Goal: Transaction & Acquisition: Obtain resource

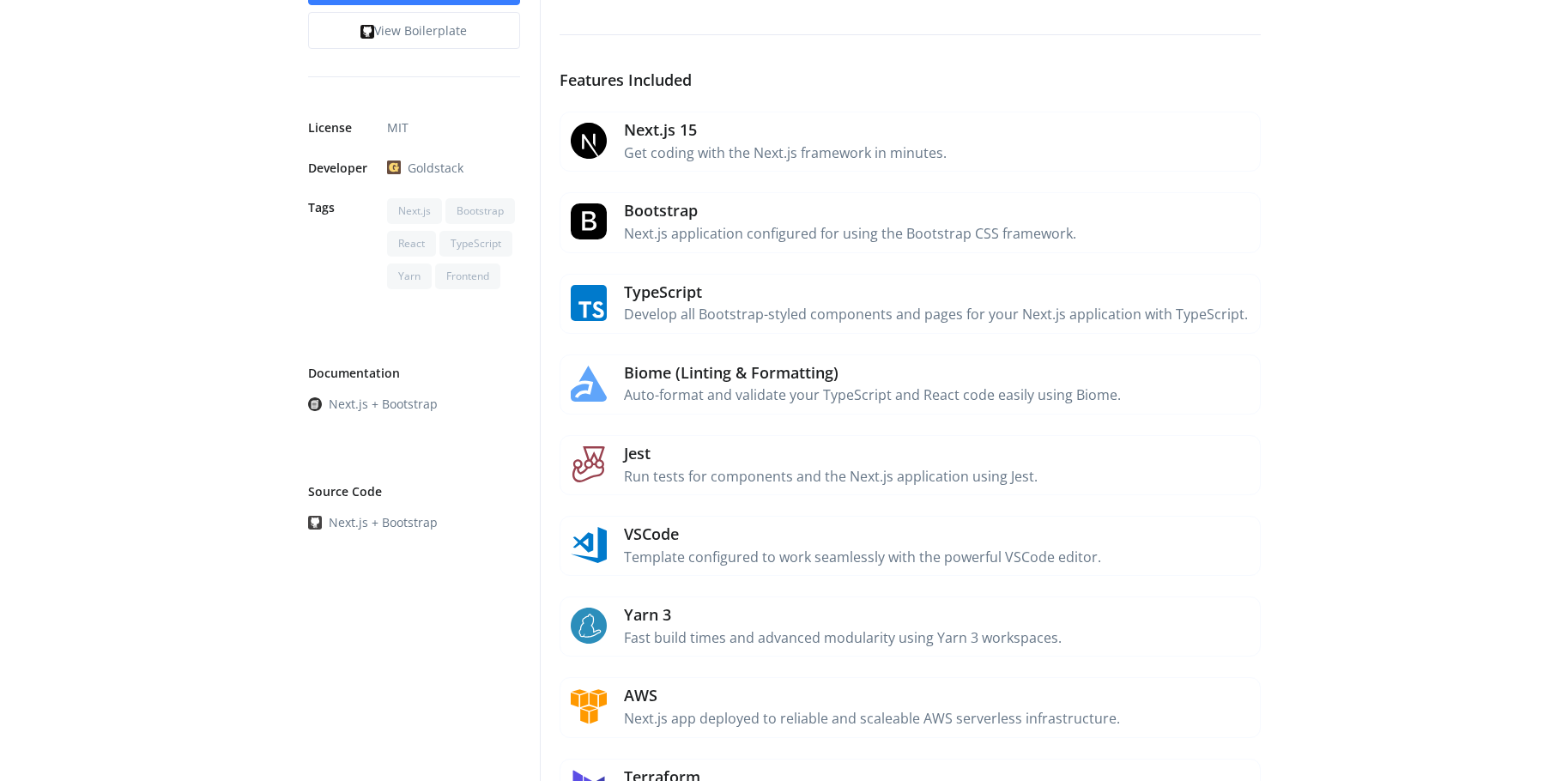
scroll to position [86, 0]
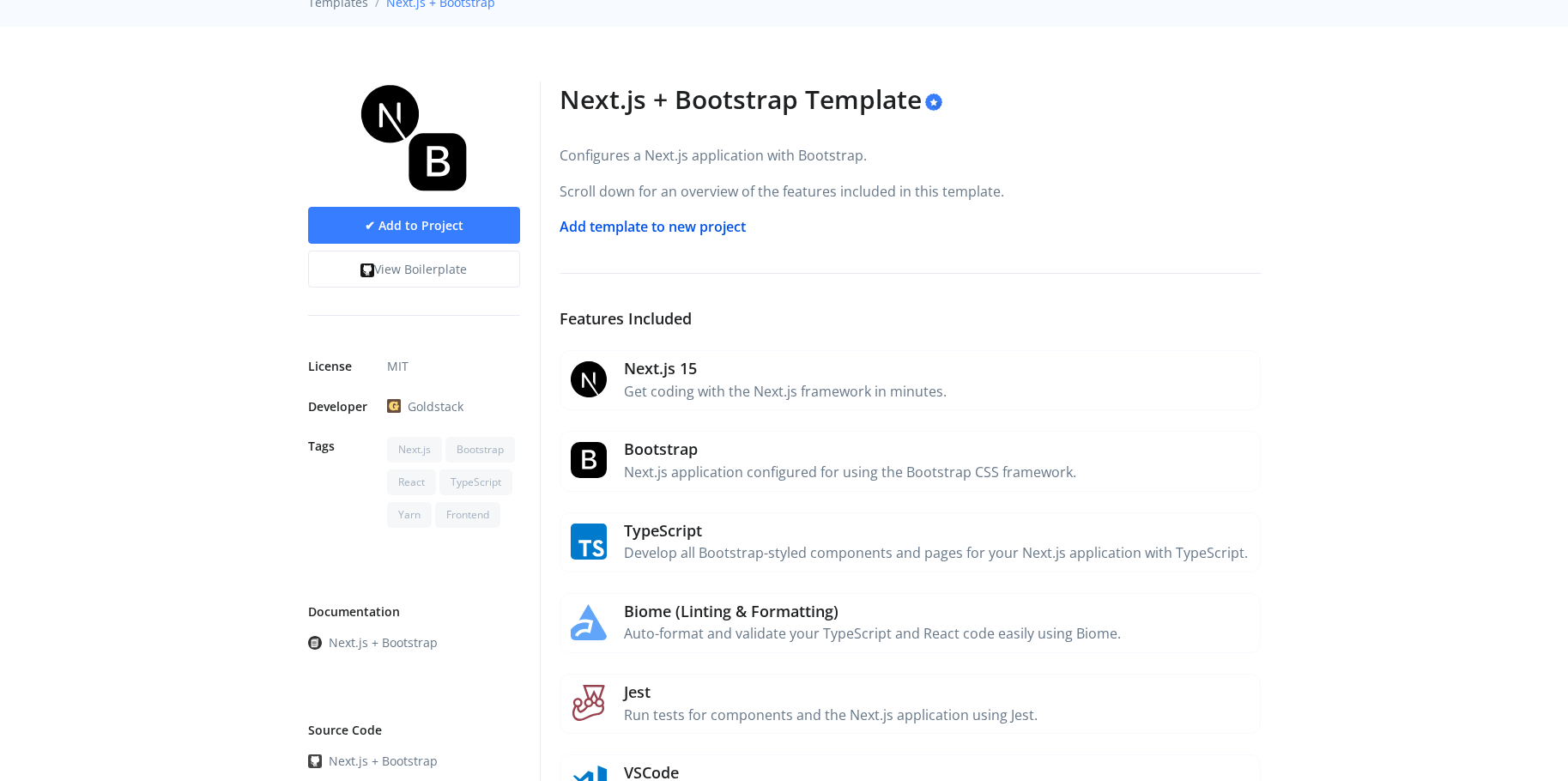
click at [660, 223] on link "Add template to new project" at bounding box center [653, 226] width 186 height 19
click at [443, 279] on link "View Boilerplate" at bounding box center [414, 266] width 212 height 37
click at [465, 226] on link "✔ Add to Project" at bounding box center [414, 223] width 212 height 37
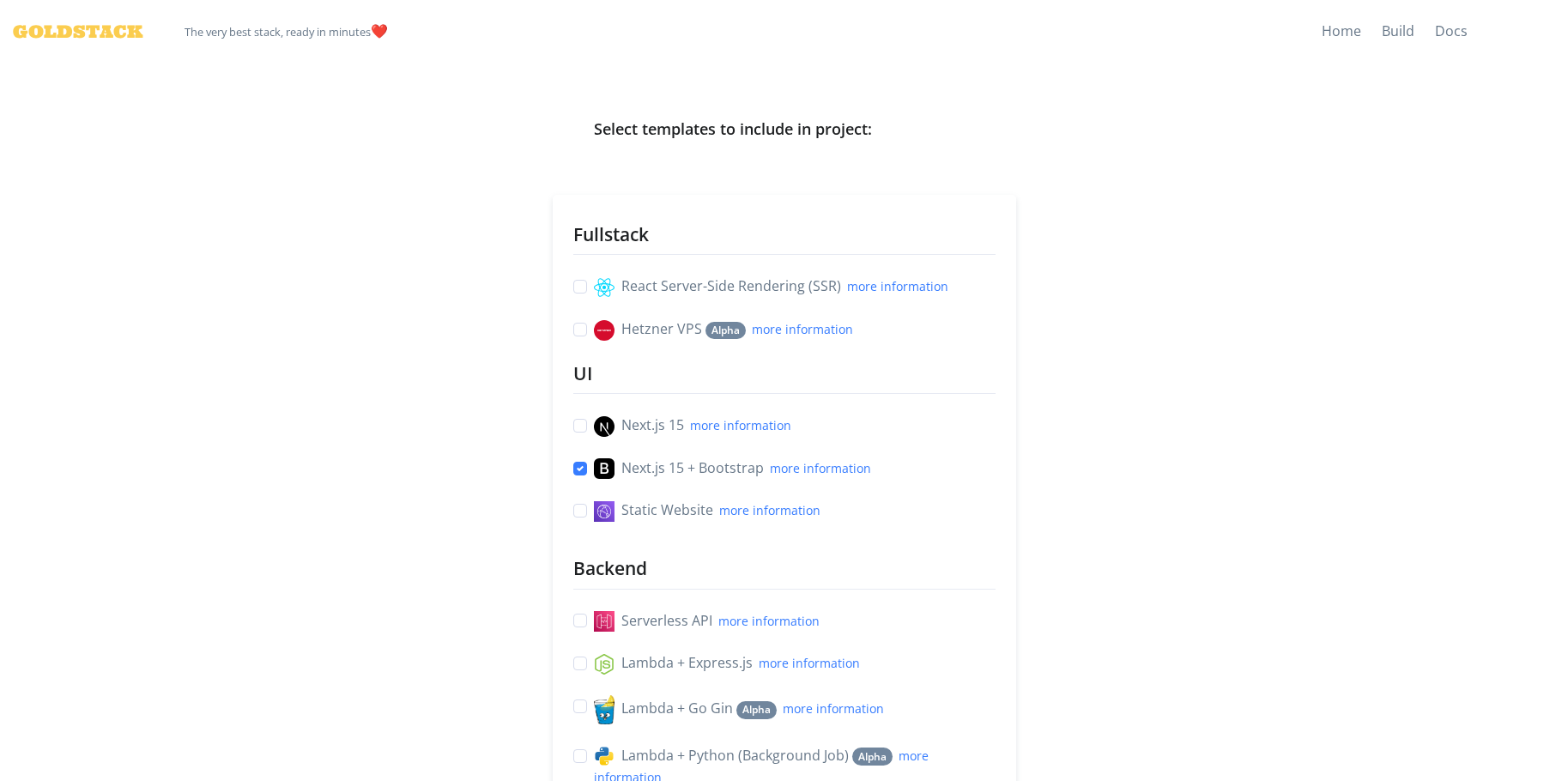
click at [591, 278] on div "React Server-Side Rendering (SSR) more information" at bounding box center [784, 286] width 422 height 22
click at [594, 281] on label "React Server-Side Rendering (SSR) more information" at bounding box center [771, 286] width 355 height 22
click at [580, 281] on input "React Server-Side Rendering (SSR) more information" at bounding box center [579, 284] width 13 height 18
click at [594, 286] on label "React Server-Side Rendering (SSR) more information" at bounding box center [771, 286] width 355 height 22
click at [574, 286] on input "React Server-Side Rendering (SSR) more information" at bounding box center [579, 284] width 13 height 18
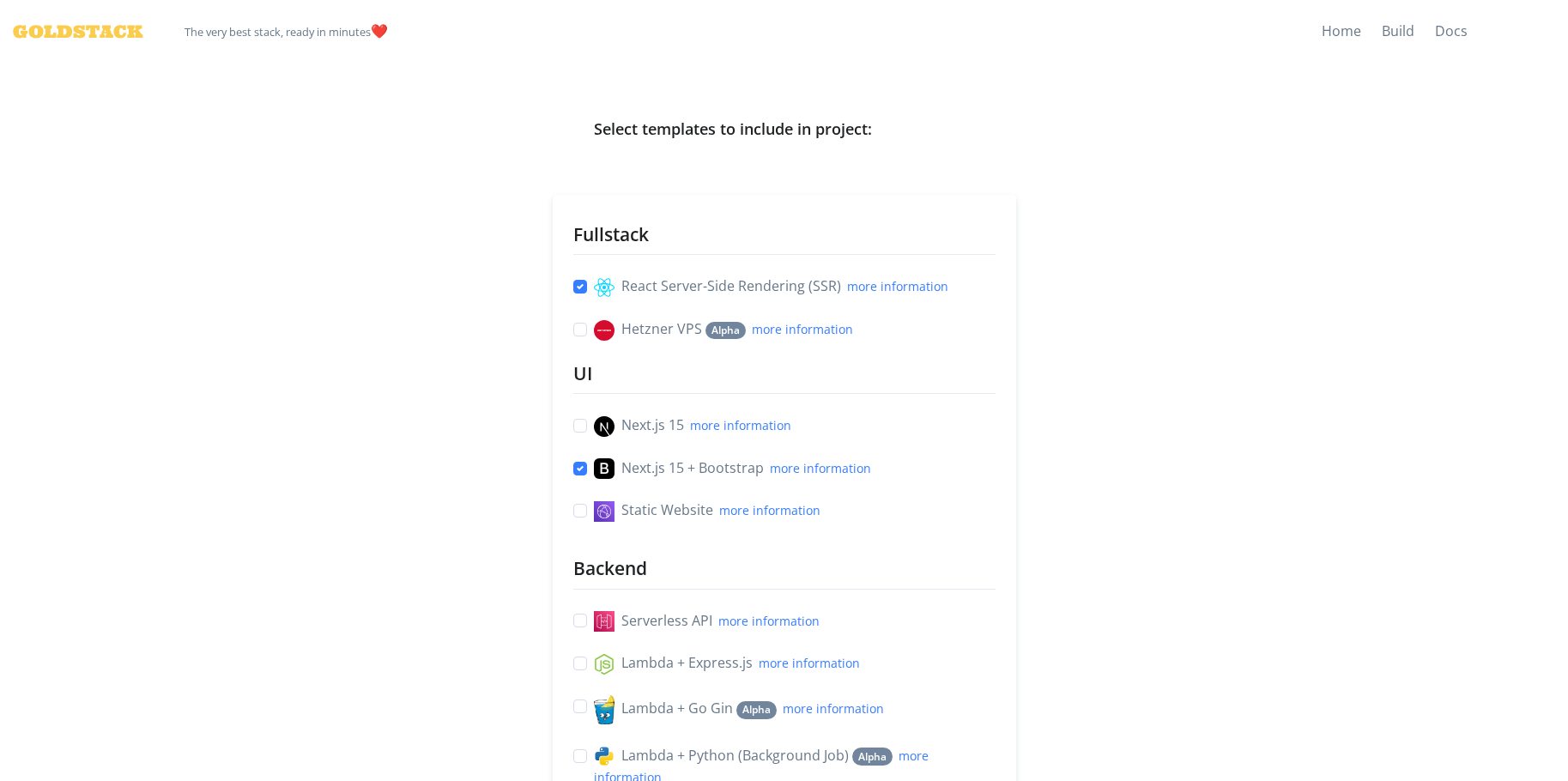
checkbox input "false"
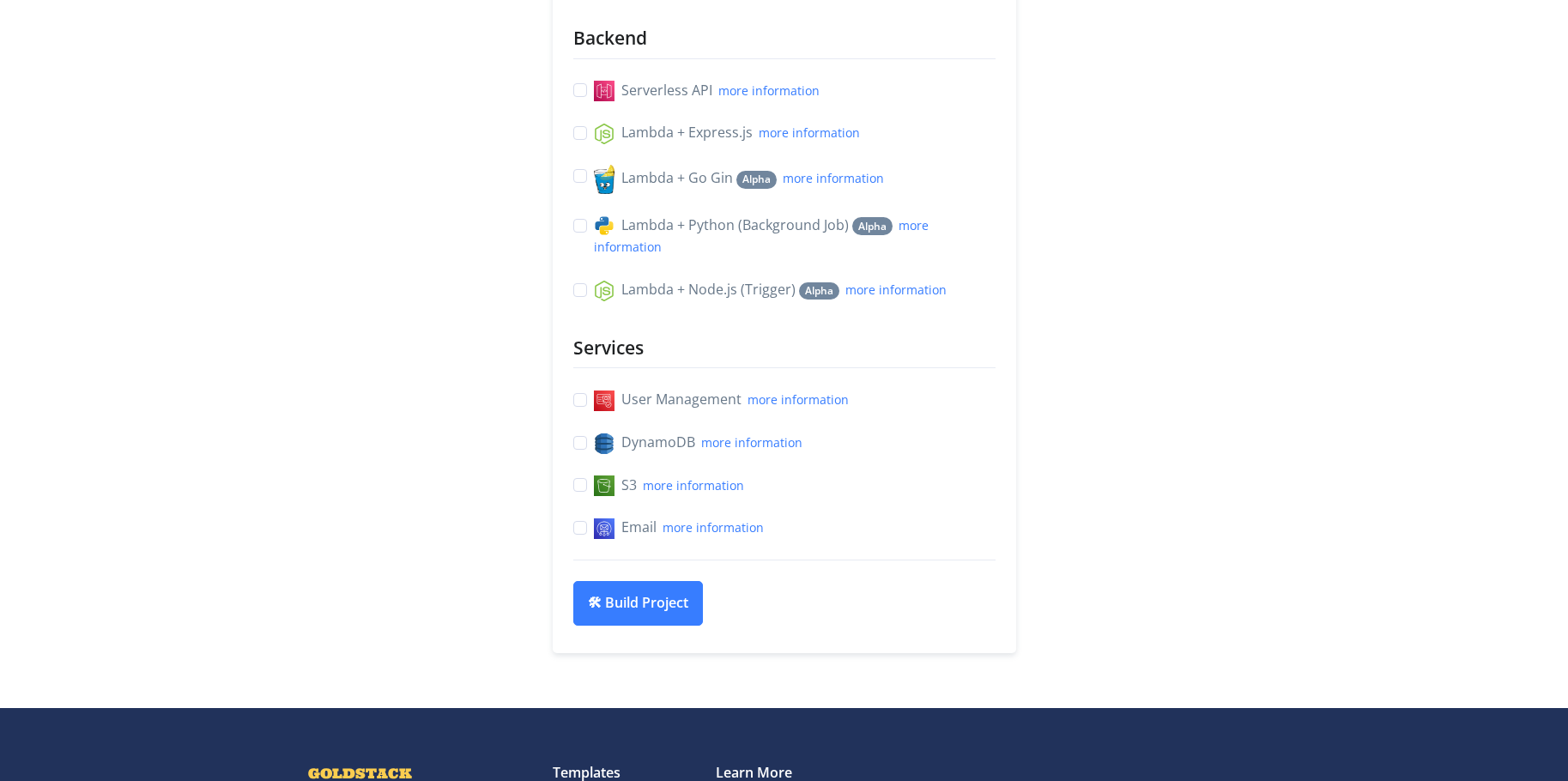
scroll to position [540, 0]
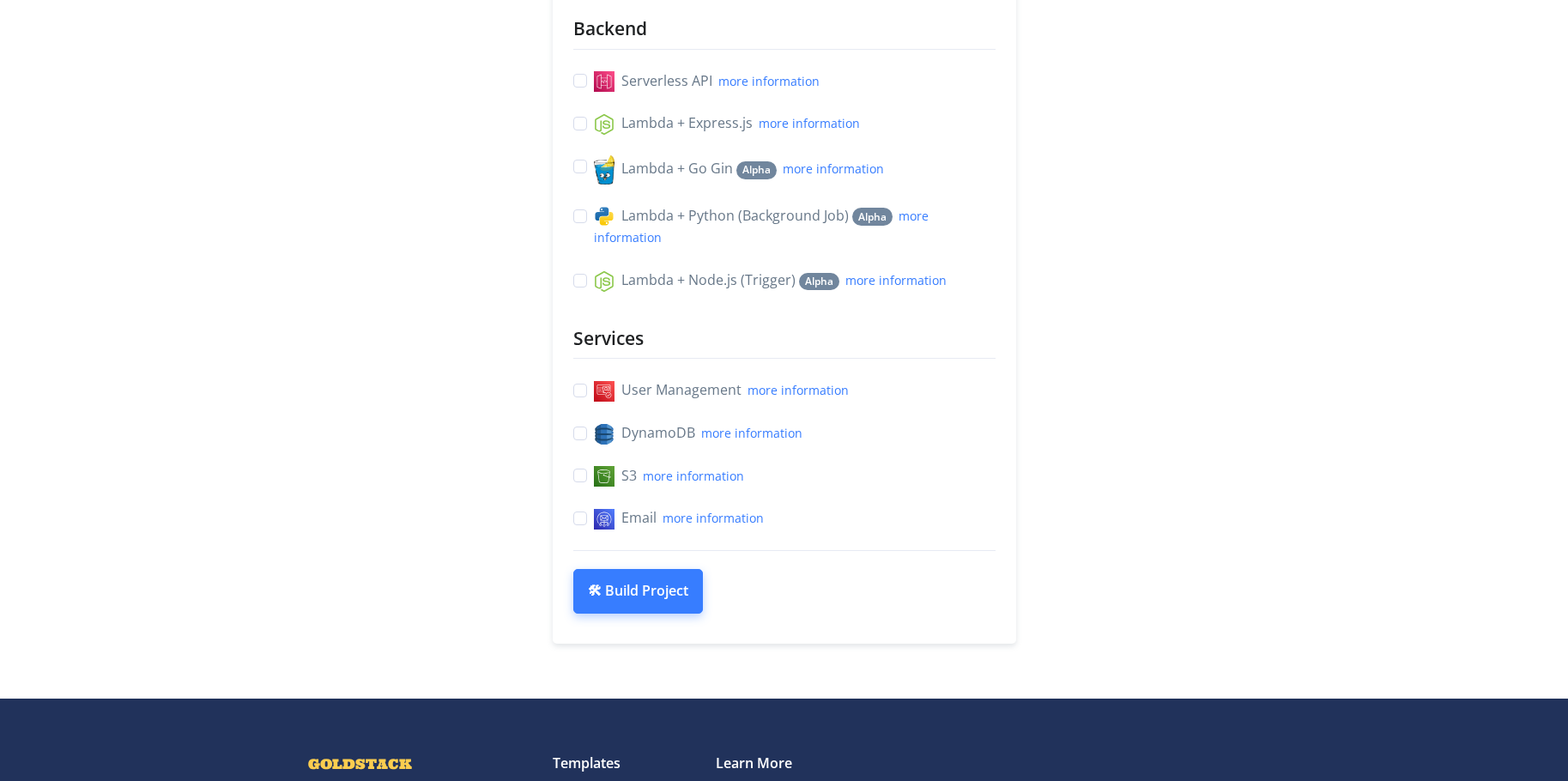
click at [682, 600] on button "🛠 Build Project" at bounding box center [637, 592] width 130 height 45
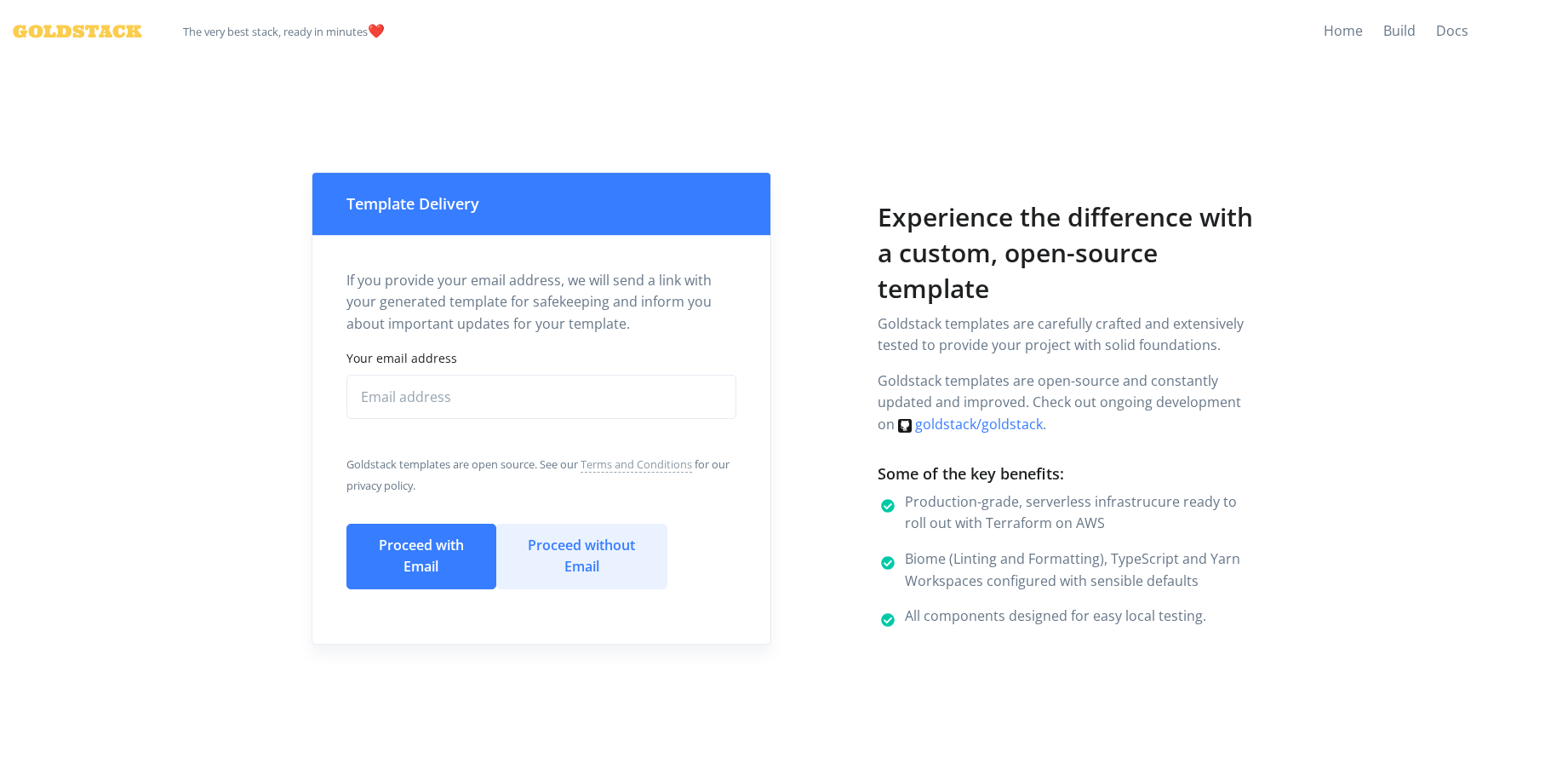
click at [625, 557] on button "Proceed without Email" at bounding box center [581, 557] width 171 height 66
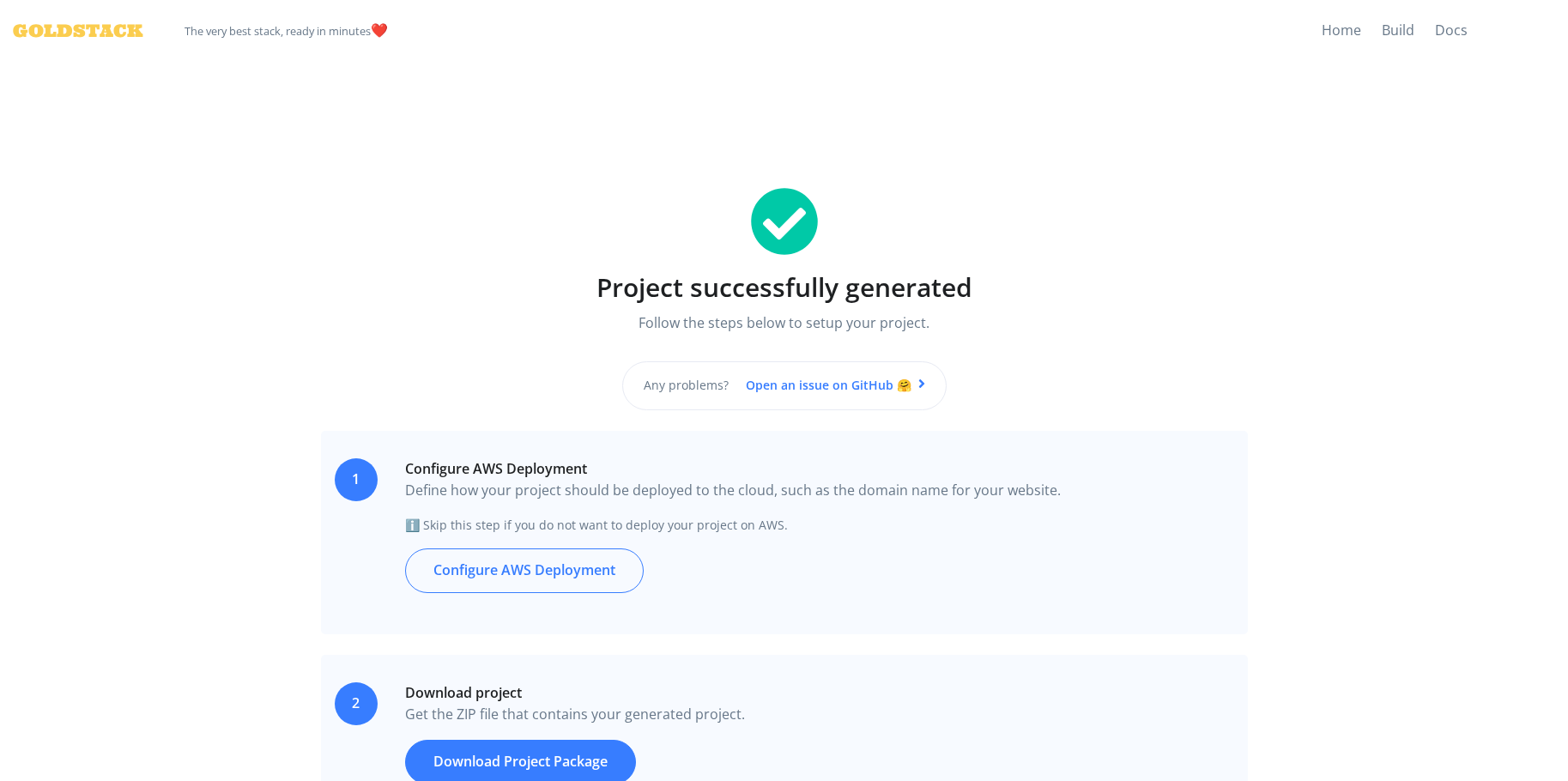
scroll to position [257, 0]
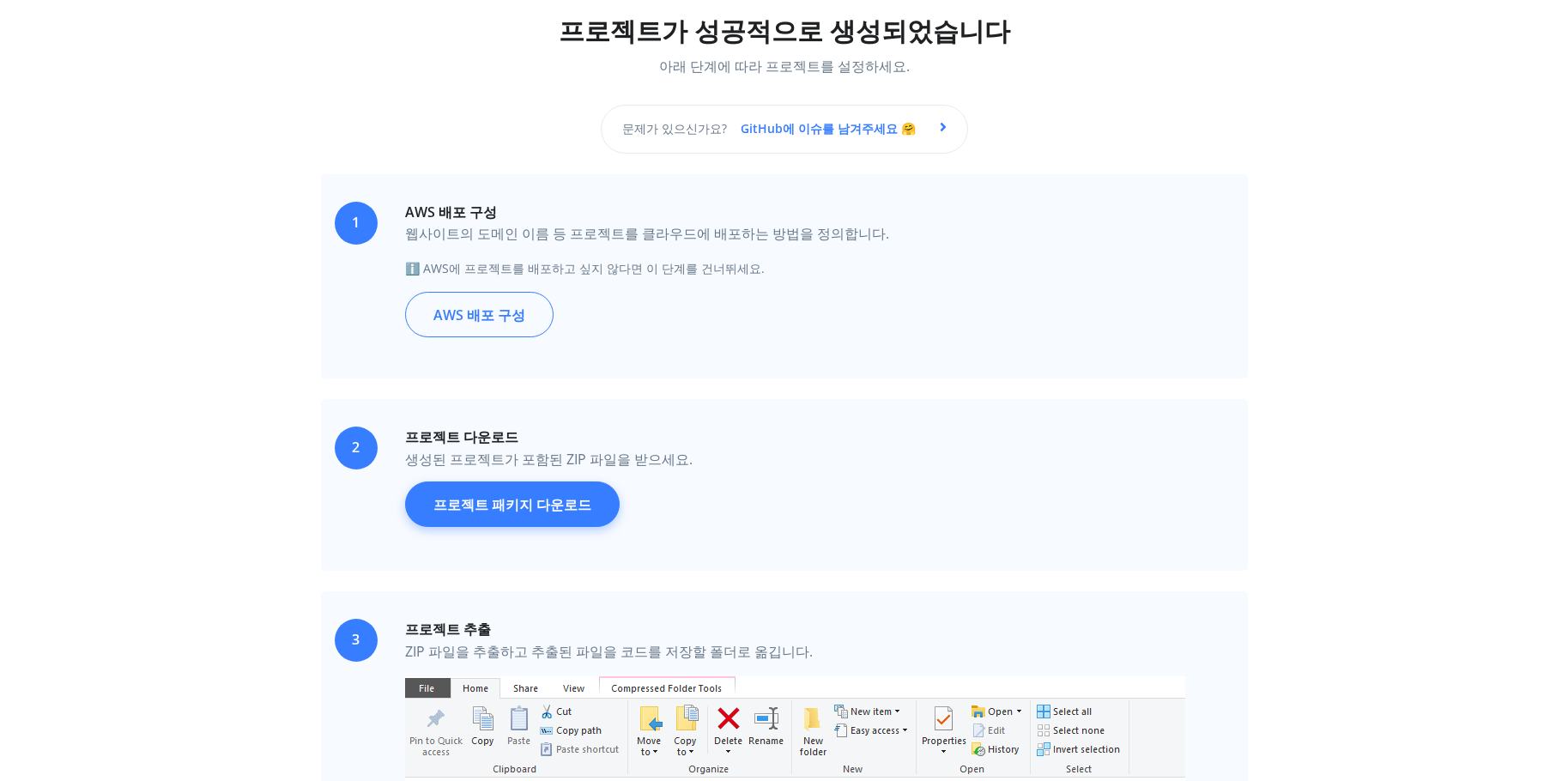
click at [570, 509] on font "프로젝트 패키지 다운로드" at bounding box center [512, 504] width 158 height 19
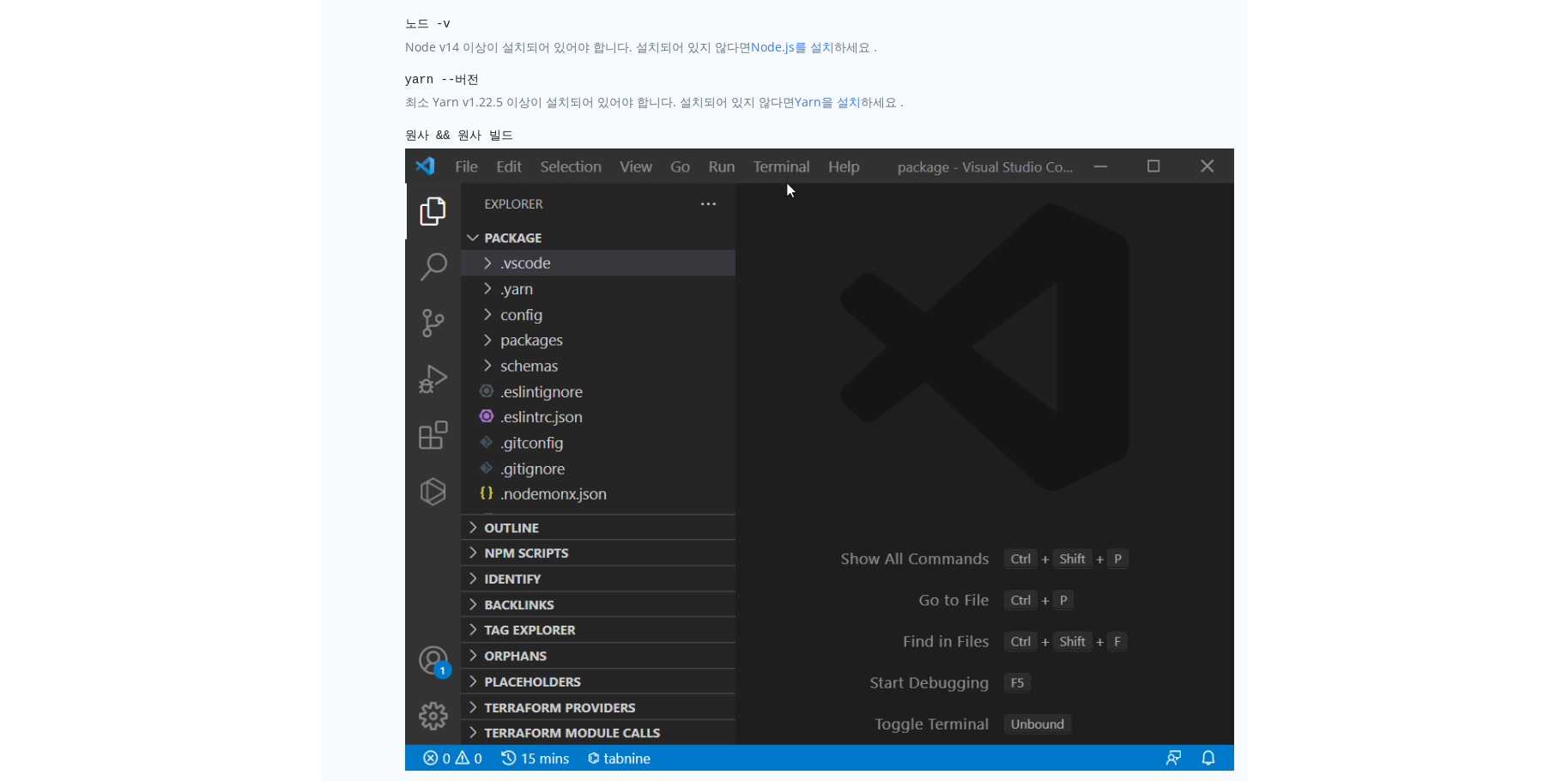
scroll to position [2574, 0]
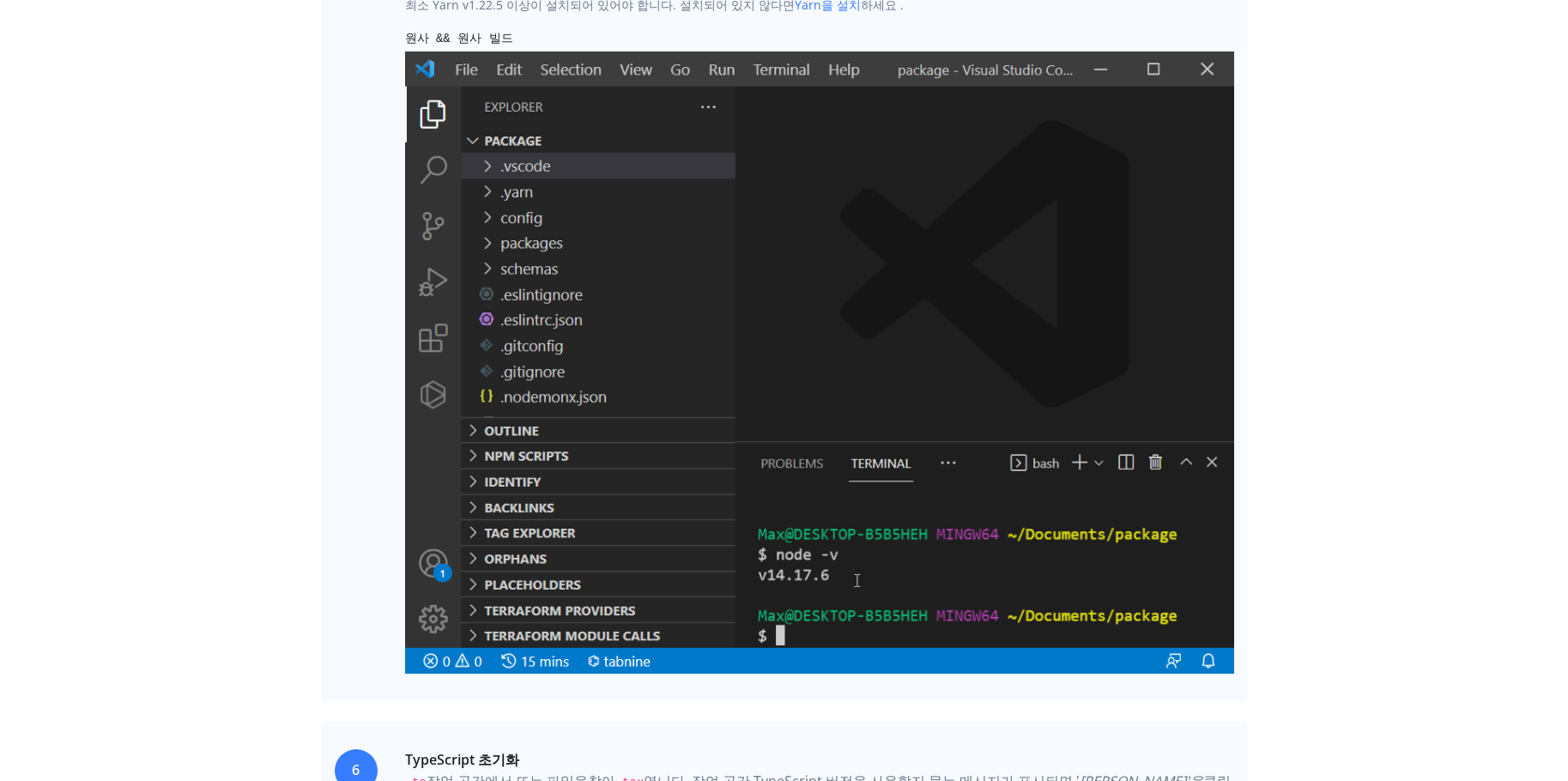
click at [1483, 555] on div "골드스택 몇 분 안에 준비되는 최고의 스택 ️❤️ 집 짓다 문서 프로젝트가 성공적으로 생성되었습니다 아래 단계에 따라 프로젝트를 설정하세요. …" at bounding box center [784, 201] width 1568 height 5551
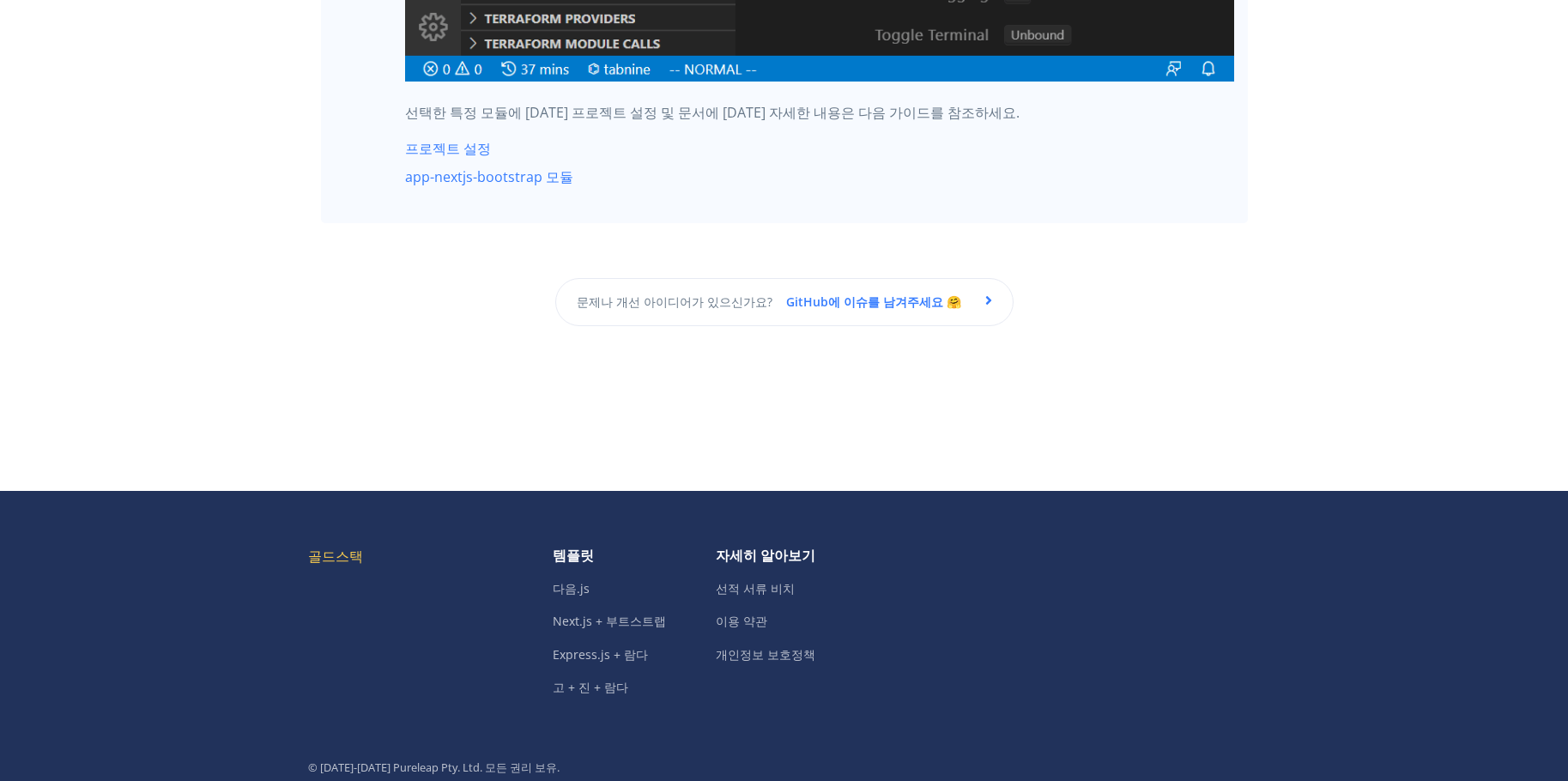
scroll to position [4376, 0]
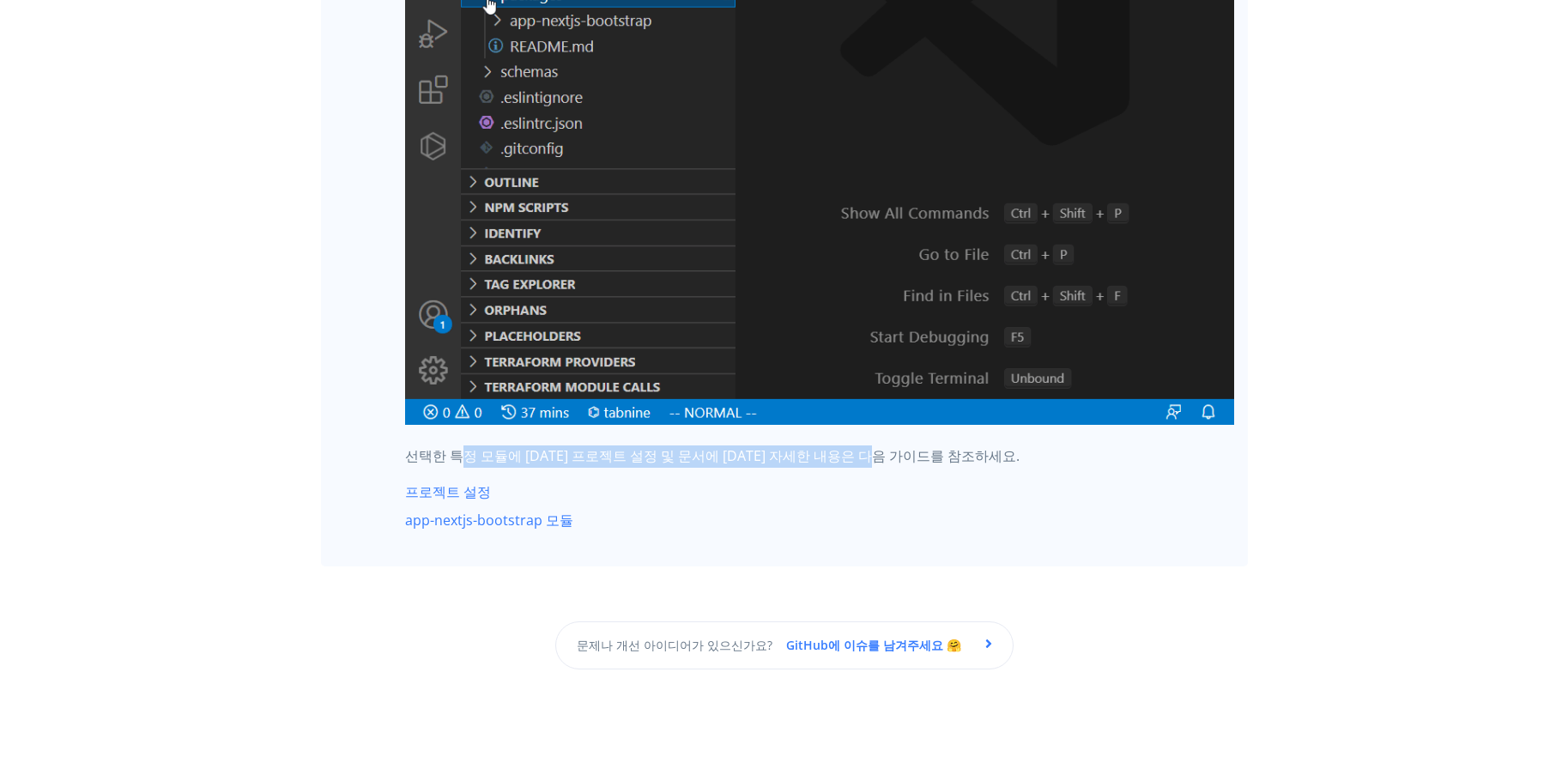
drag, startPoint x: 525, startPoint y: 440, endPoint x: 898, endPoint y: 425, distance: 373.3
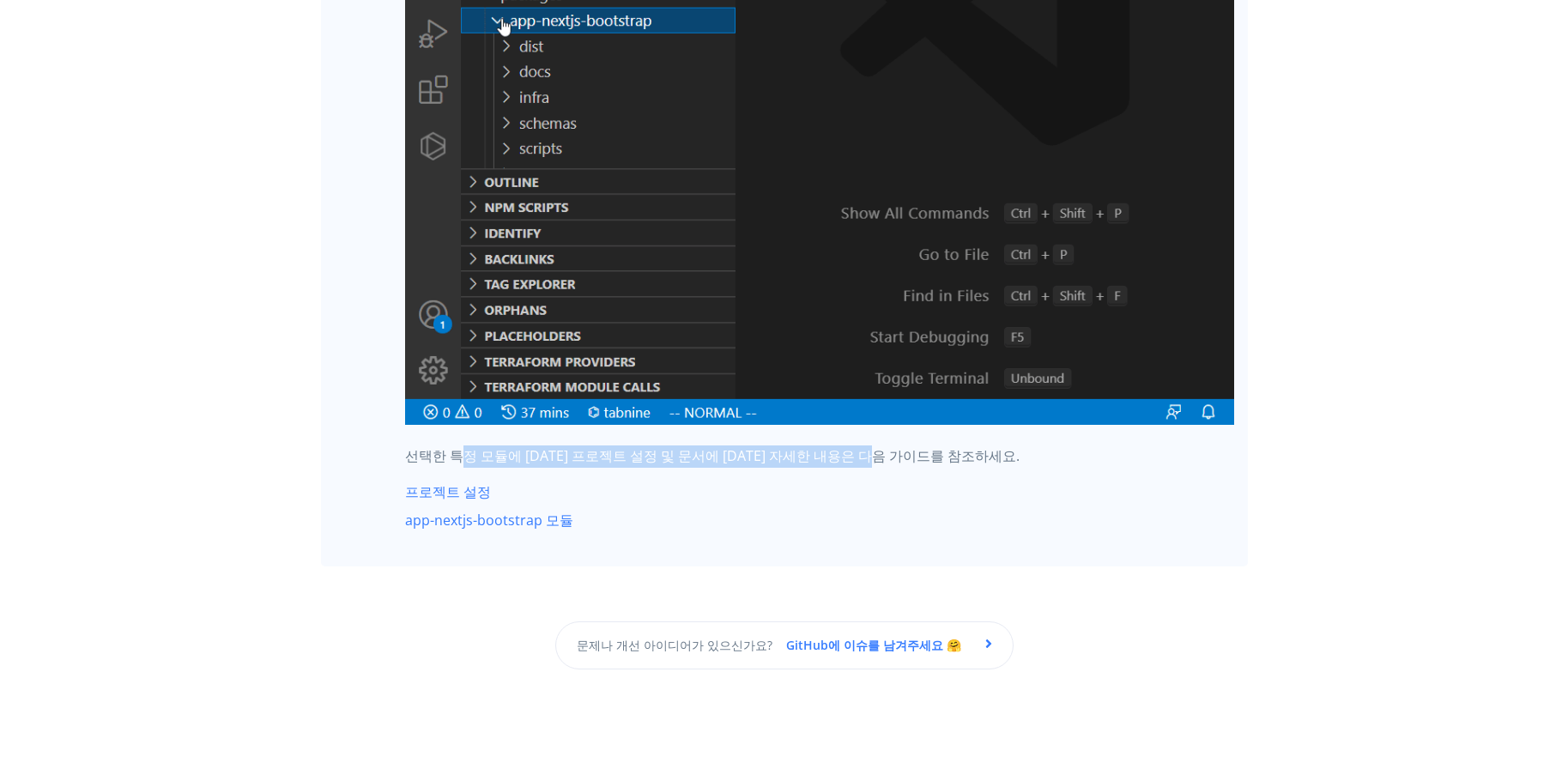
click at [897, 445] on p "선택한 특정 모듈에 [DATE] 프로젝트 설정 및 문서에 [DATE] 자세한 내용은 다음 가이드를 참조하세요." at bounding box center [820, 456] width 830 height 22
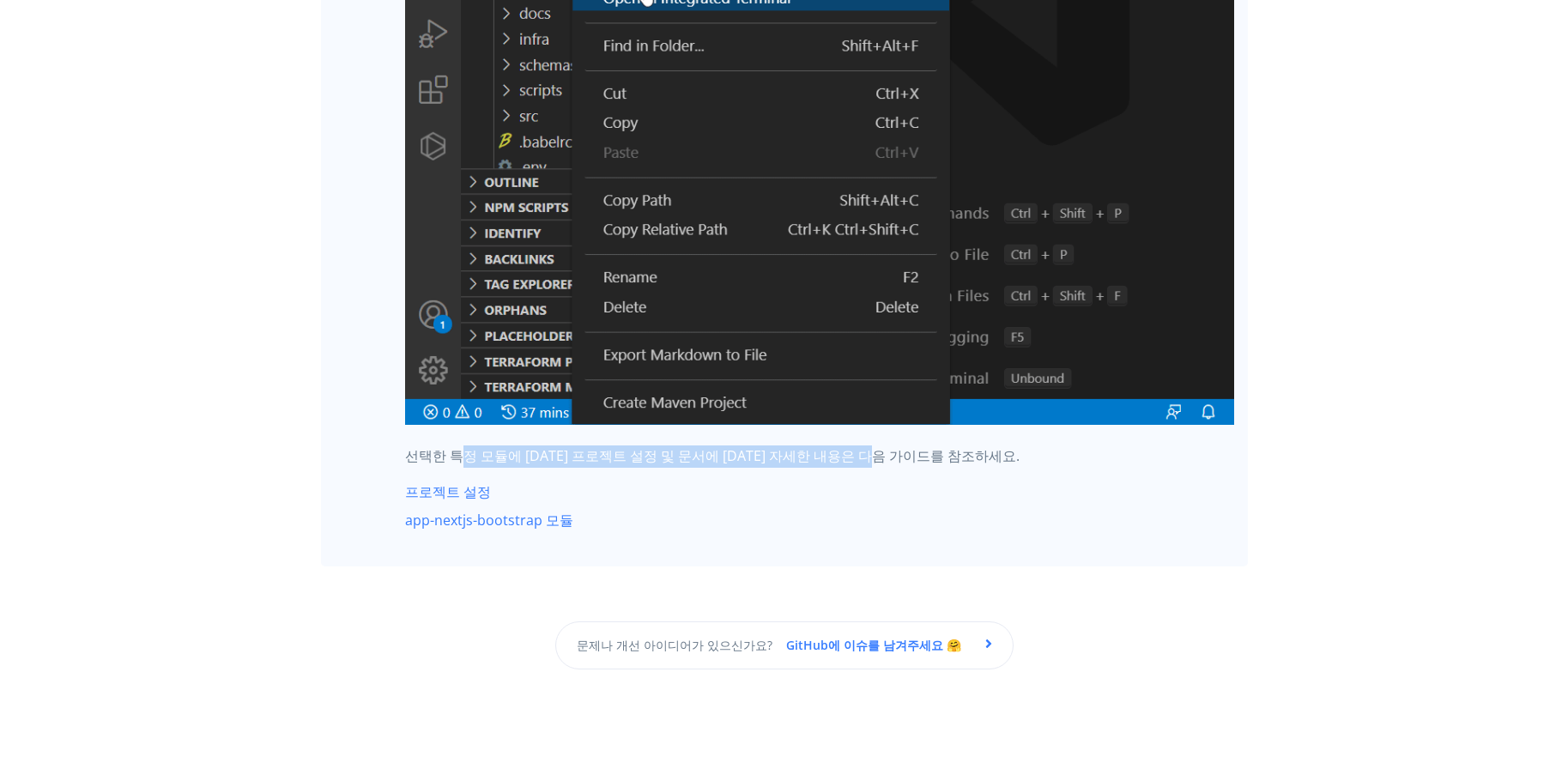
click at [898, 446] on font "선택한 특정 모듈에 [DATE] 프로젝트 설정 및 문서에 [DATE] 자세한 내용은 다음 가이드를 참조하세요." at bounding box center [712, 455] width 615 height 19
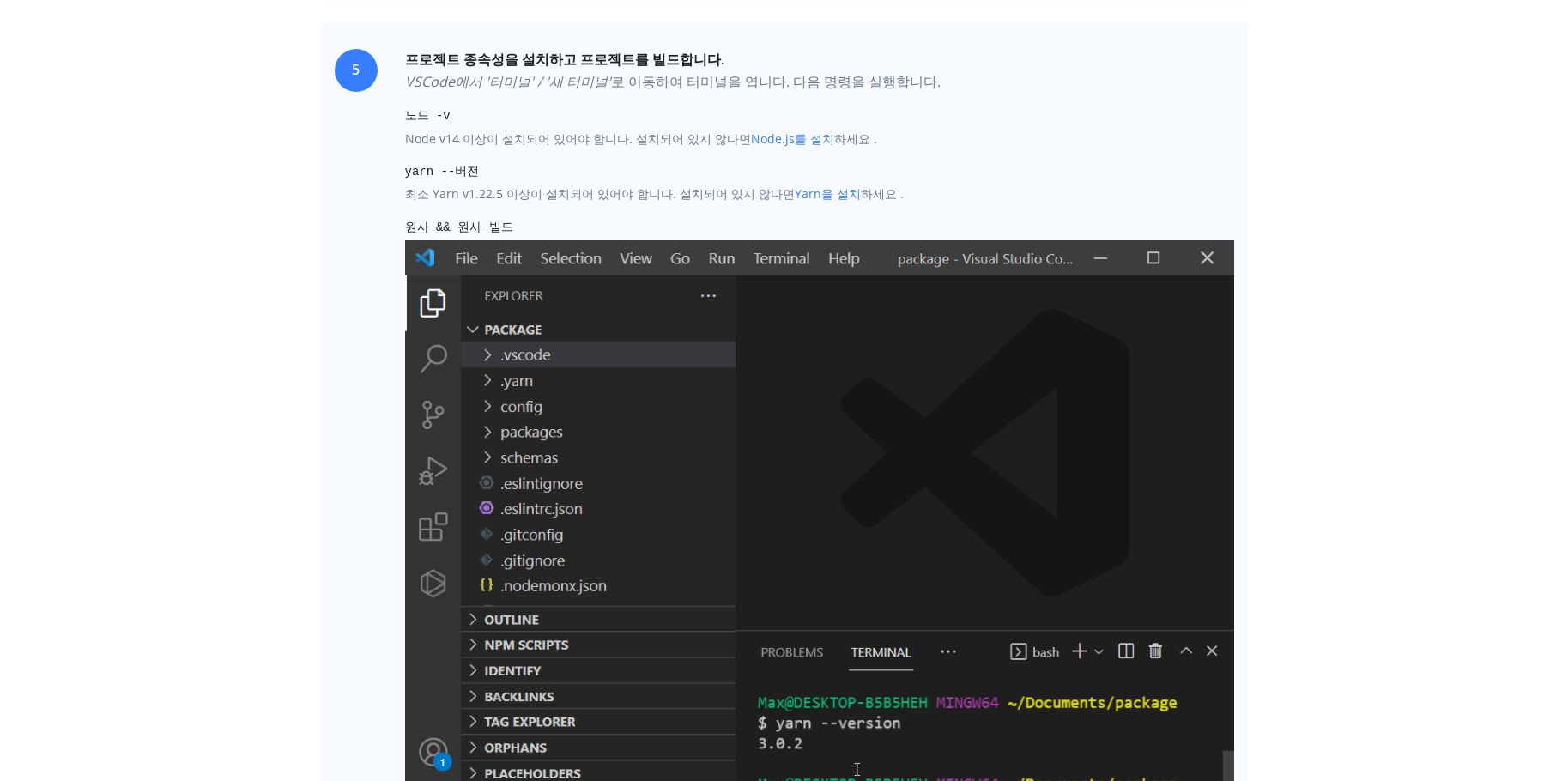
scroll to position [2259, 0]
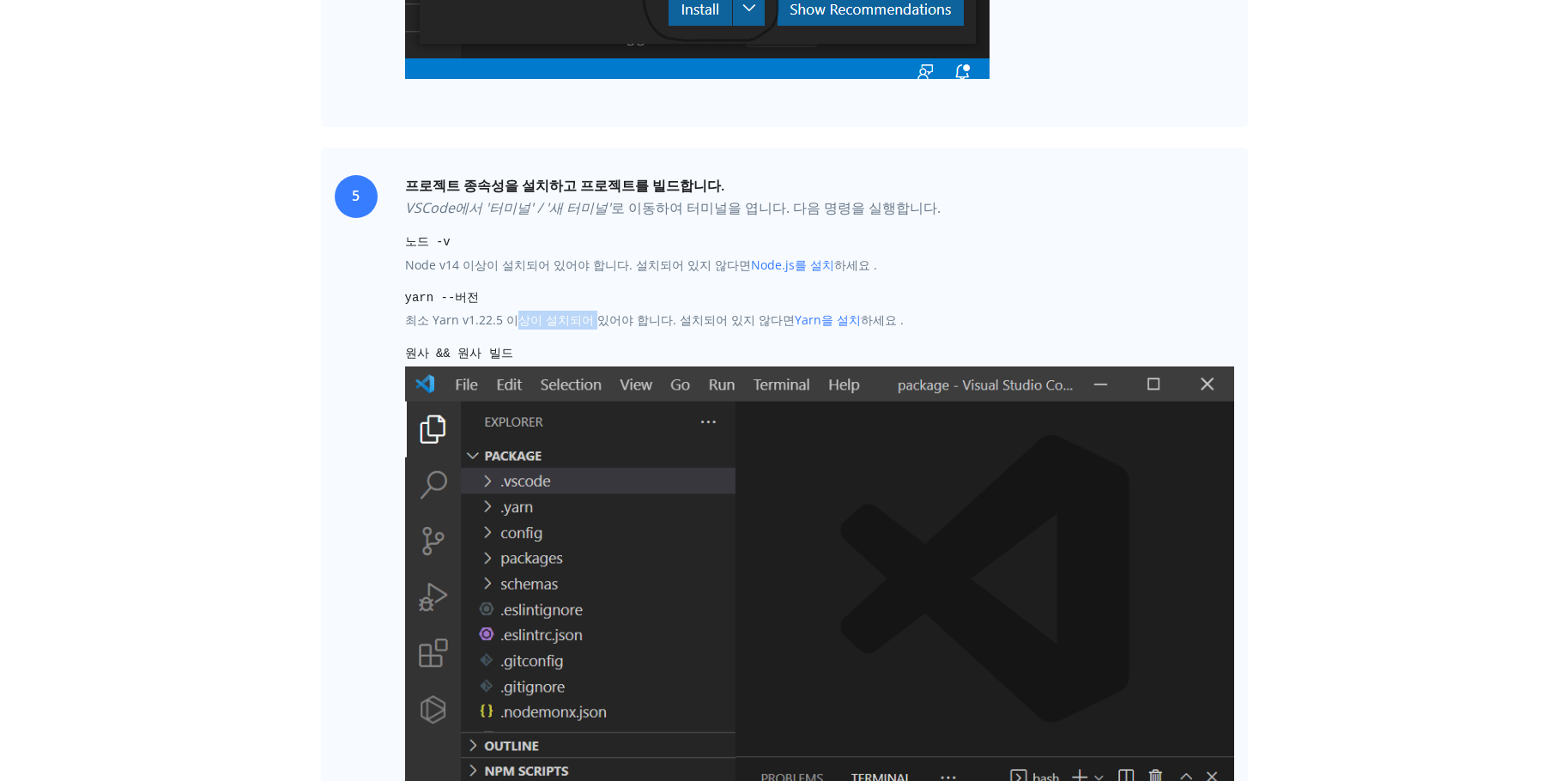
drag, startPoint x: 521, startPoint y: 323, endPoint x: 702, endPoint y: 304, distance: 182.0
click at [637, 308] on div "프로젝트 종속성을 설치하고 프로젝트를 빌드합니다. [GEOGRAPHIC_DATA]에서 '터미널' / '새 터미널' 로 이동하여 터미널을 엽니다…" at bounding box center [820, 582] width 830 height 813
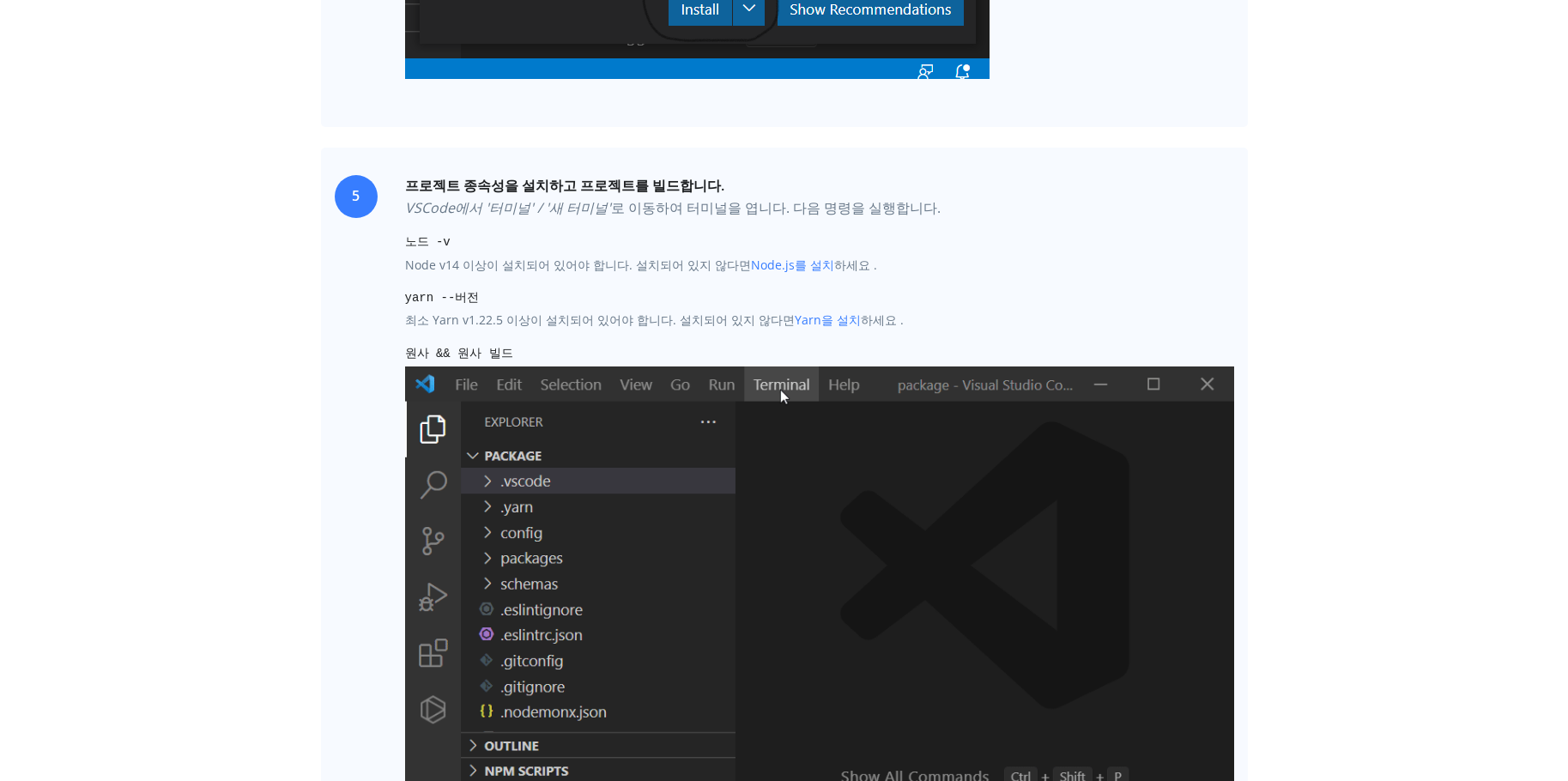
click at [702, 304] on pre "yarn --버전" at bounding box center [820, 298] width 830 height 19
